Goal: Transaction & Acquisition: Download file/media

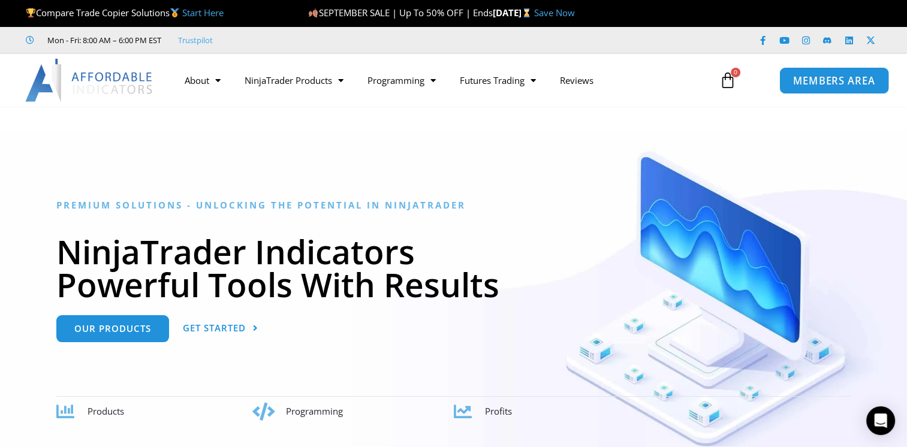
click at [845, 88] on link "MEMBERS AREA" at bounding box center [834, 80] width 110 height 27
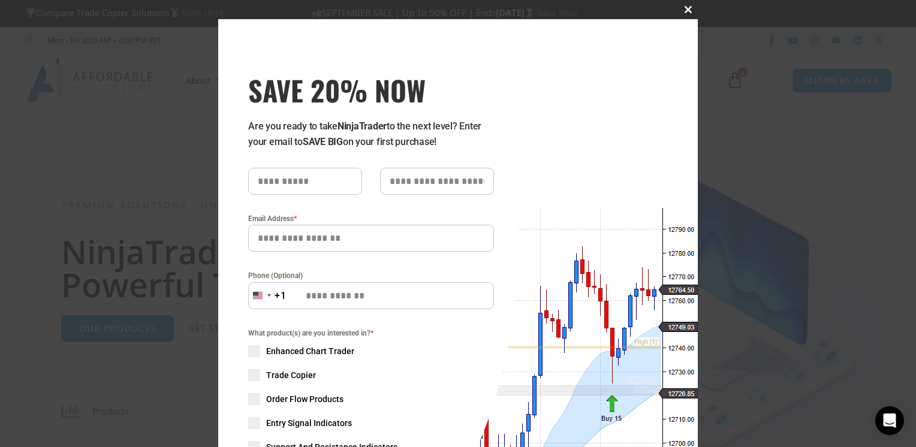
click at [680, 11] on span "SAVE 20% NOW popup" at bounding box center [688, 9] width 19 height 7
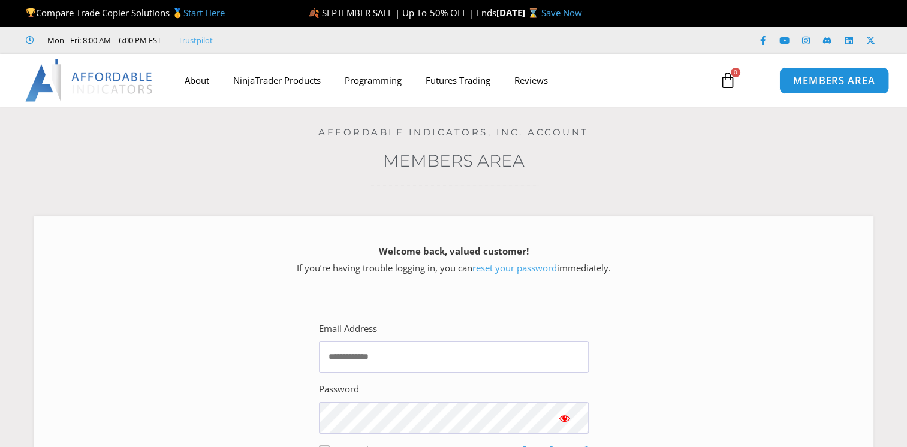
click at [851, 77] on span "MEMBERS AREA" at bounding box center [834, 81] width 82 height 10
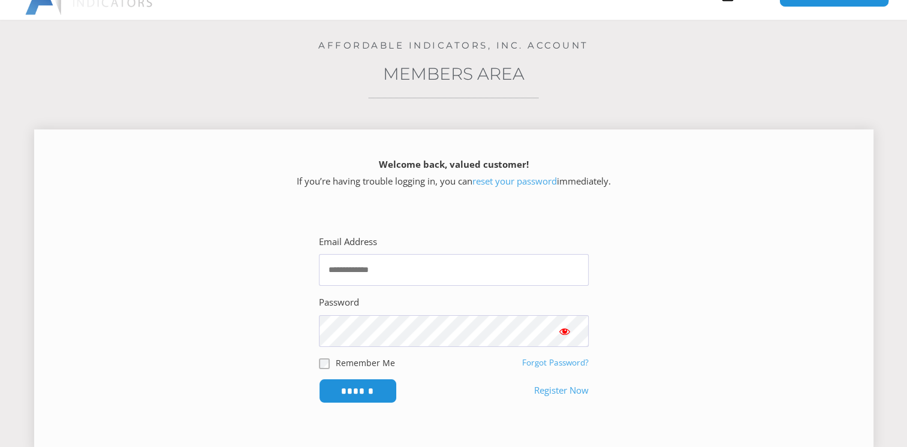
scroll to position [86, 0]
click at [475, 258] on input "Email Address" at bounding box center [454, 271] width 270 height 32
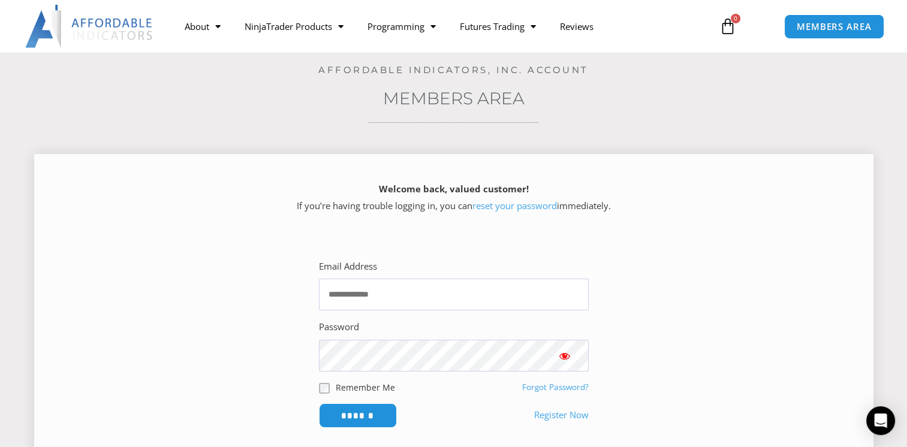
scroll to position [61, 0]
click at [425, 305] on input "Email Address" at bounding box center [454, 296] width 270 height 32
type input "**********"
click at [367, 420] on input "******" at bounding box center [358, 417] width 82 height 26
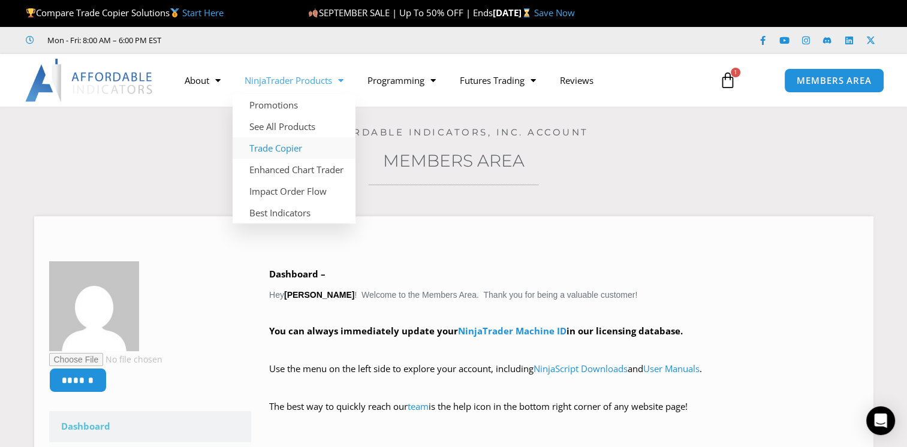
click at [296, 153] on link "Trade Copier" at bounding box center [294, 148] width 123 height 22
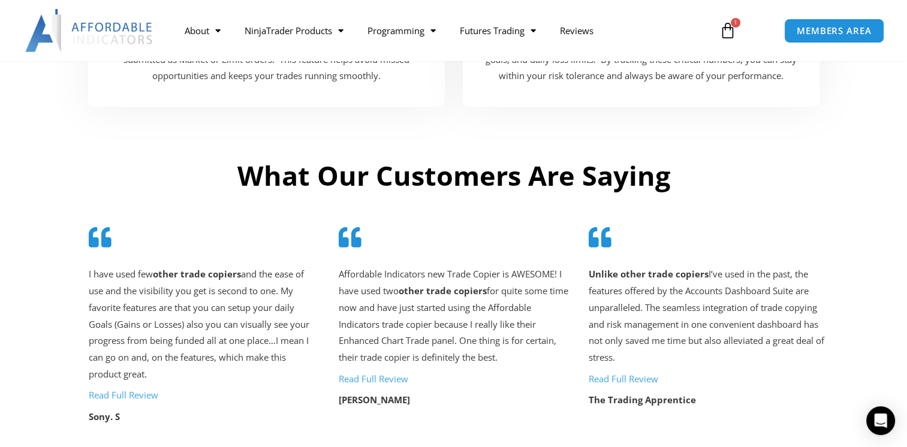
click at [579, 194] on h2 "What Our Customers Are Saying" at bounding box center [453, 175] width 749 height 35
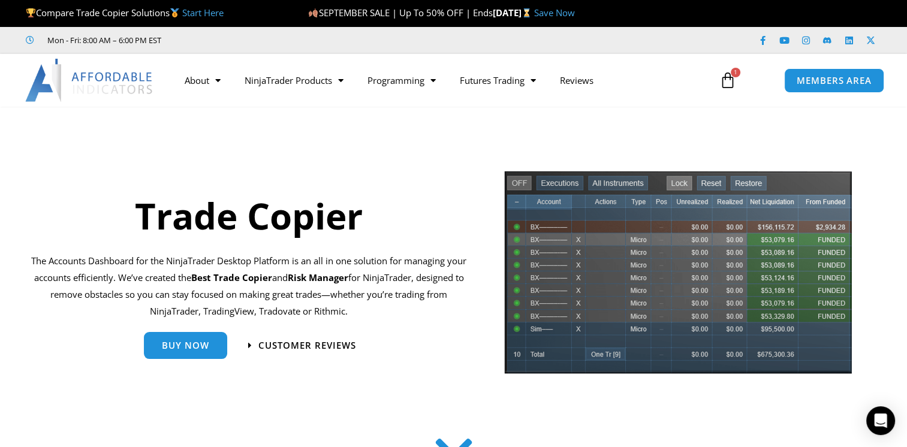
click at [733, 83] on icon at bounding box center [727, 80] width 17 height 17
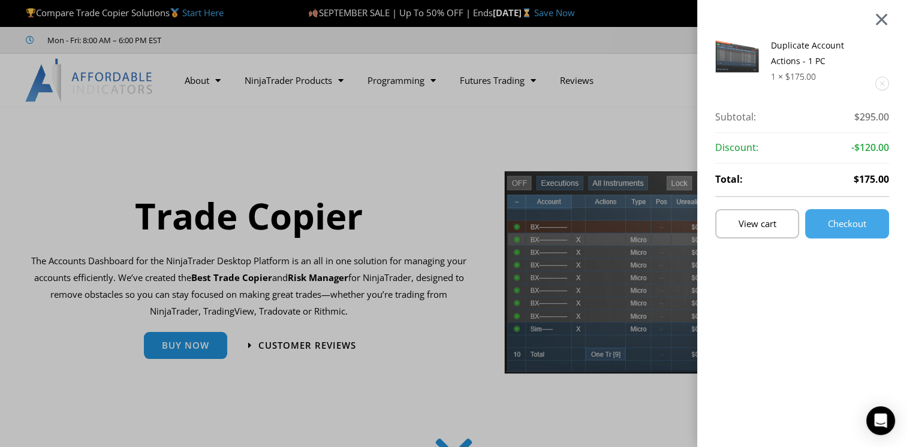
click at [889, 19] on div at bounding box center [881, 19] width 15 height 14
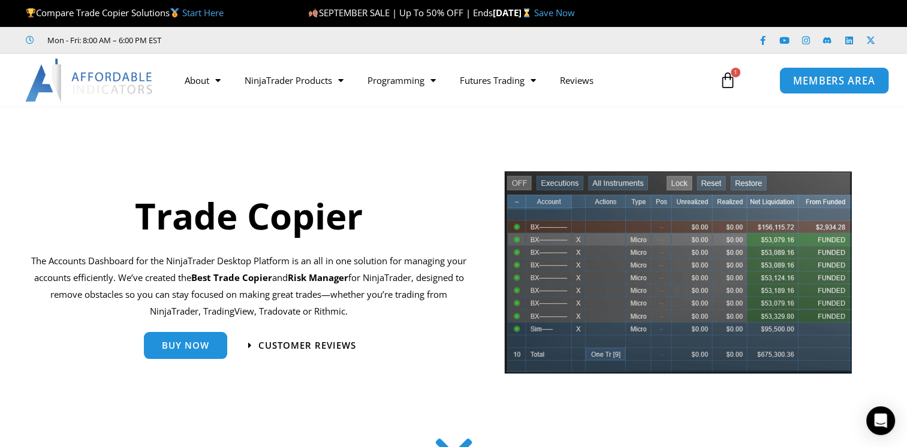
click at [841, 90] on link "MEMBERS AREA" at bounding box center [834, 80] width 110 height 27
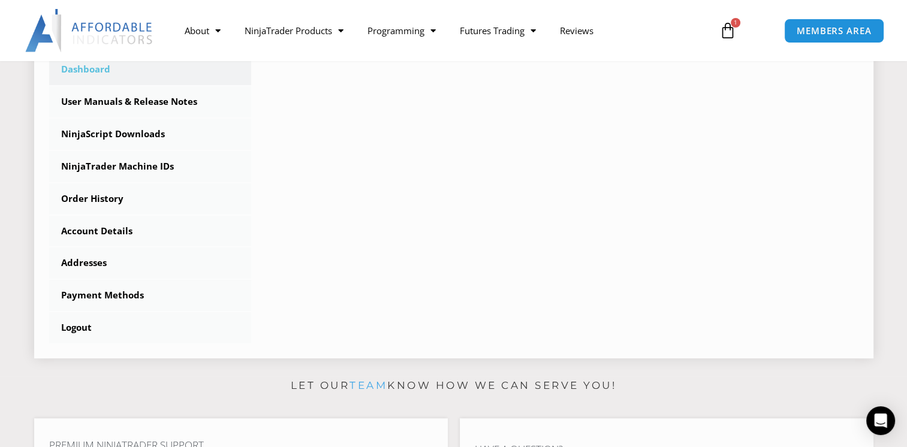
scroll to position [348, 0]
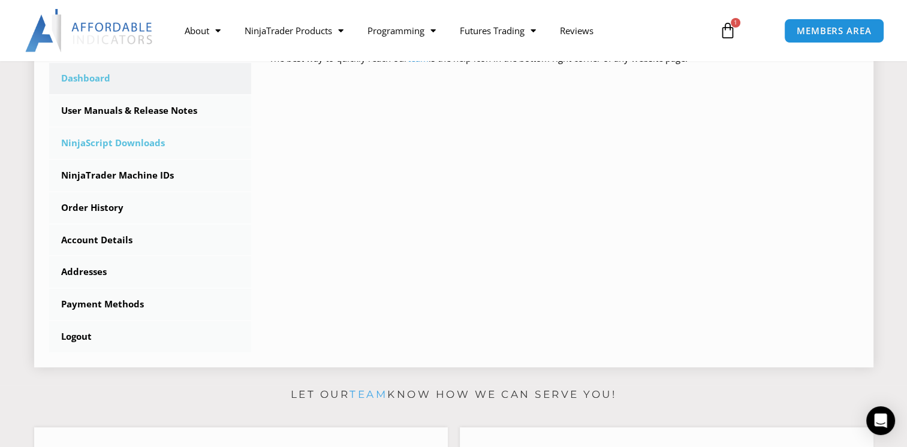
click at [164, 152] on link "NinjaScript Downloads" at bounding box center [150, 143] width 203 height 31
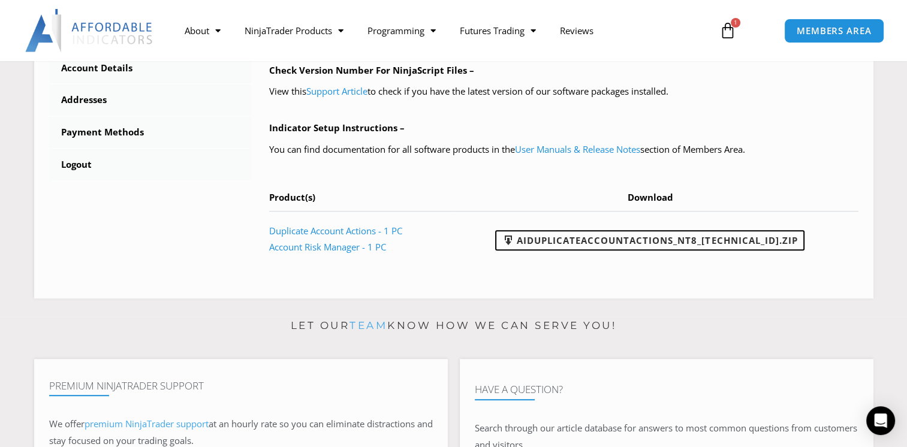
scroll to position [506, 0]
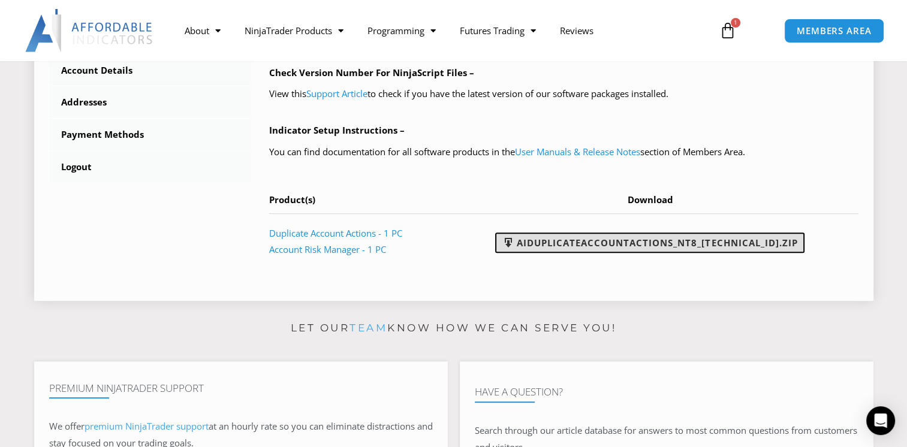
click at [630, 249] on link "AIDuplicateAccountActions_NT8_[TECHNICAL_ID].zip" at bounding box center [649, 243] width 309 height 20
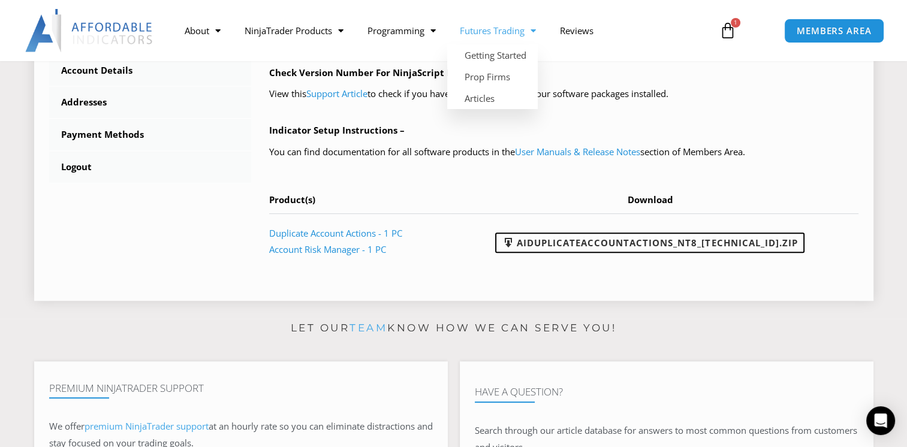
click at [821, 119] on div "NinjaScript Download & Installation – Please read everything for a complete und…" at bounding box center [563, 6] width 589 height 526
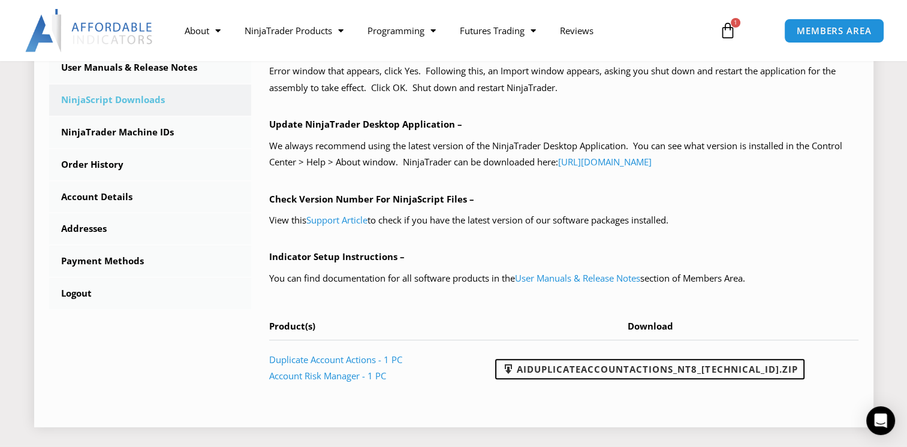
scroll to position [463, 0]
